Goal: Information Seeking & Learning: Learn about a topic

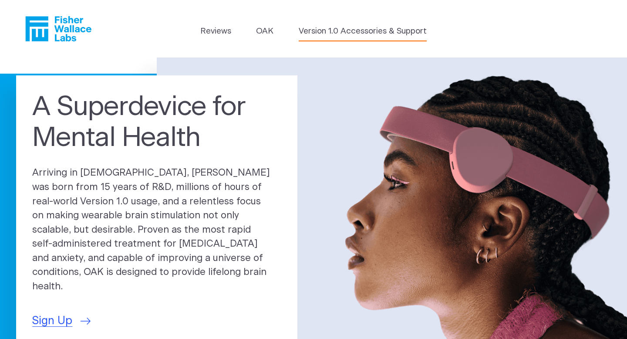
click at [329, 31] on link "Version 1.0 Accessories & Support" at bounding box center [363, 31] width 128 height 12
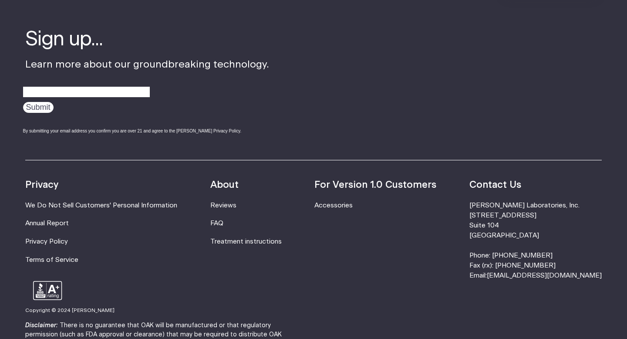
scroll to position [2785, 0]
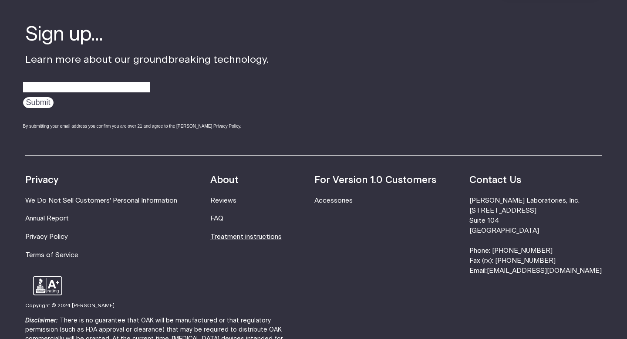
click at [265, 233] on link "Treatment instructions" at bounding box center [245, 236] width 71 height 7
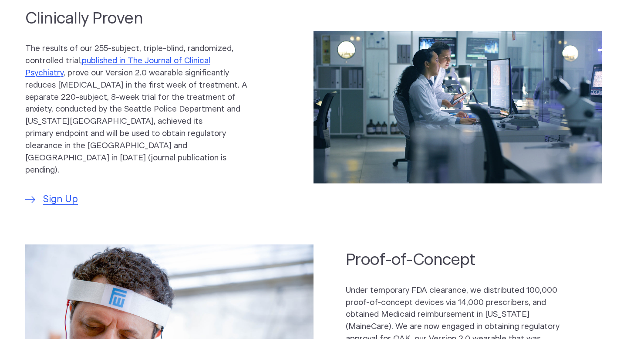
scroll to position [0, 0]
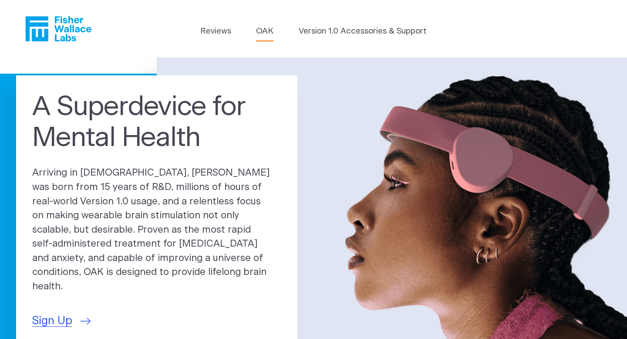
click at [265, 29] on link "OAK" at bounding box center [264, 31] width 17 height 12
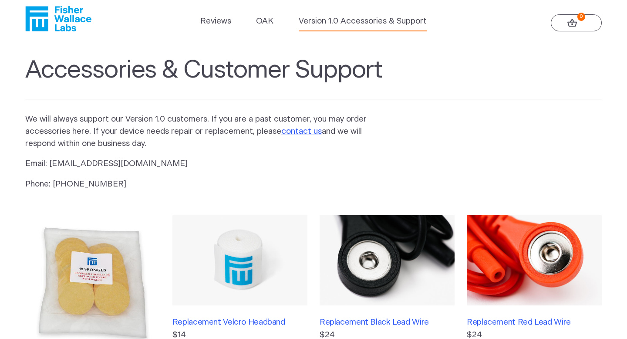
scroll to position [7, 0]
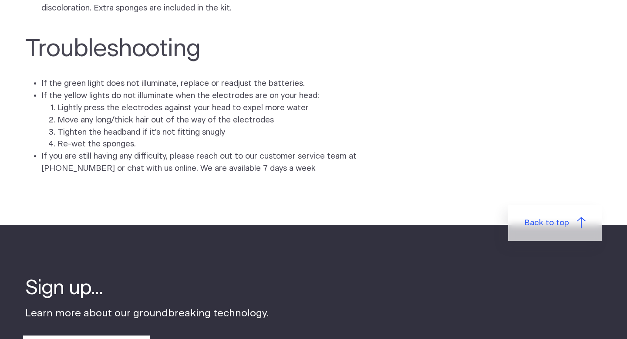
scroll to position [2421, 0]
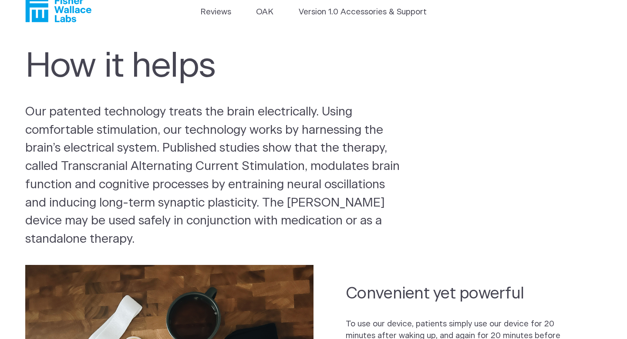
scroll to position [14, 0]
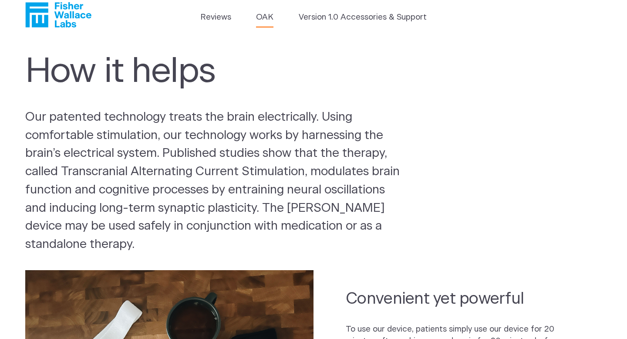
click at [268, 15] on link "OAK" at bounding box center [264, 17] width 17 height 12
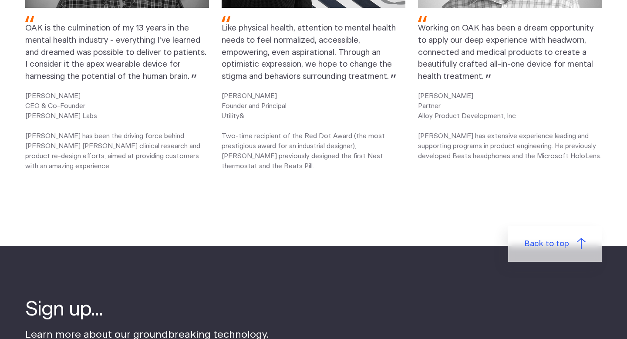
scroll to position [1321, 0]
